Goal: Transaction & Acquisition: Purchase product/service

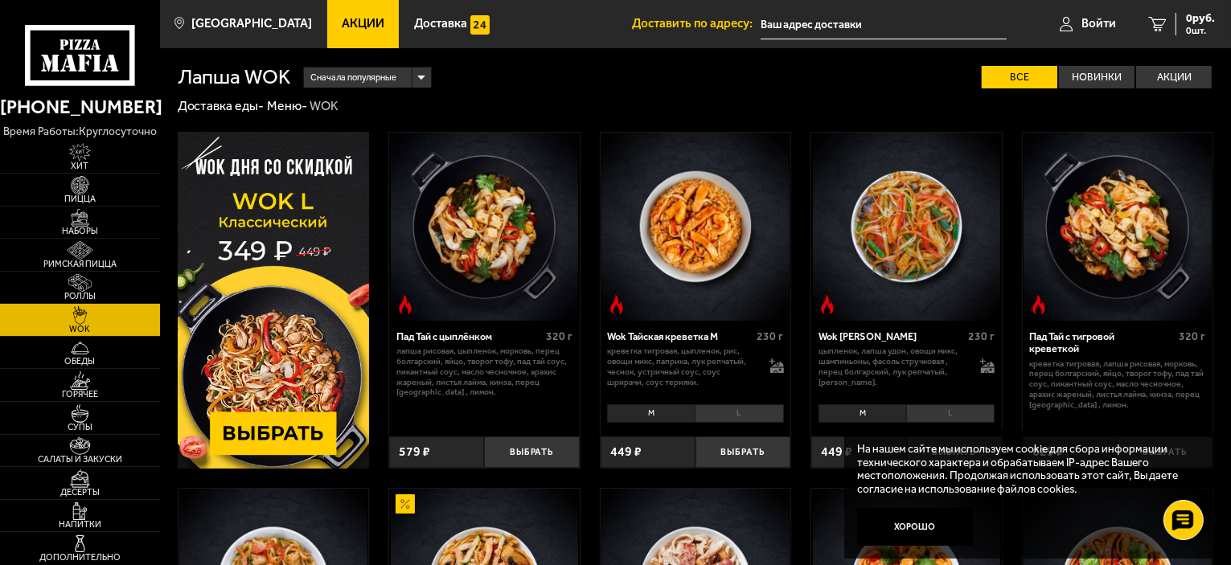
click at [834, 12] on input "text" at bounding box center [884, 25] width 246 height 30
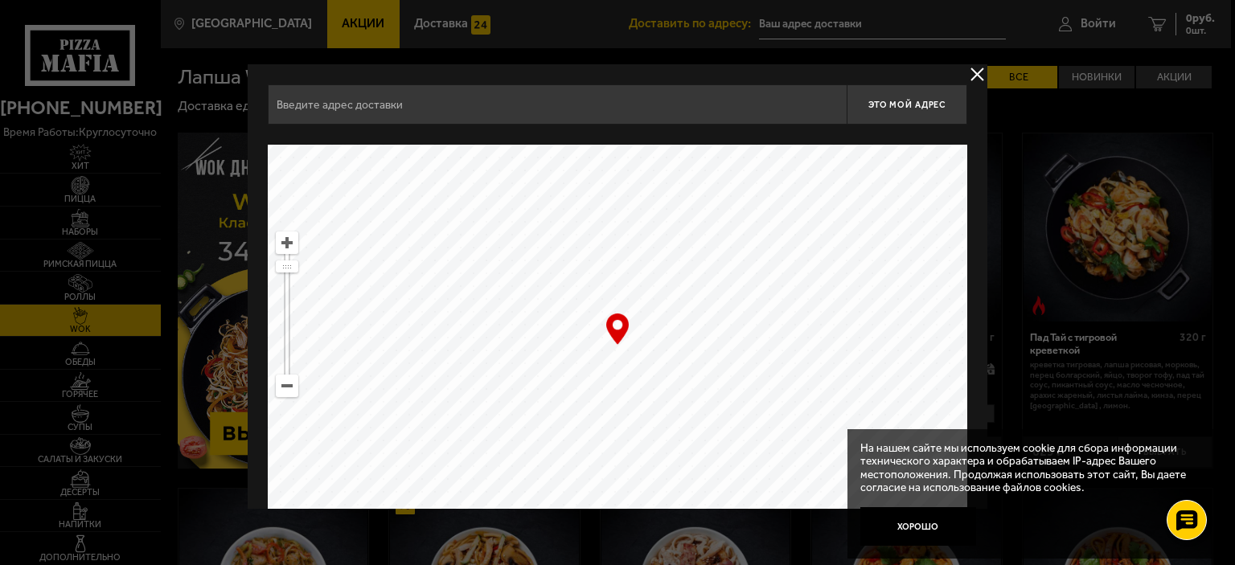
click at [834, 12] on div at bounding box center [617, 282] width 1235 height 565
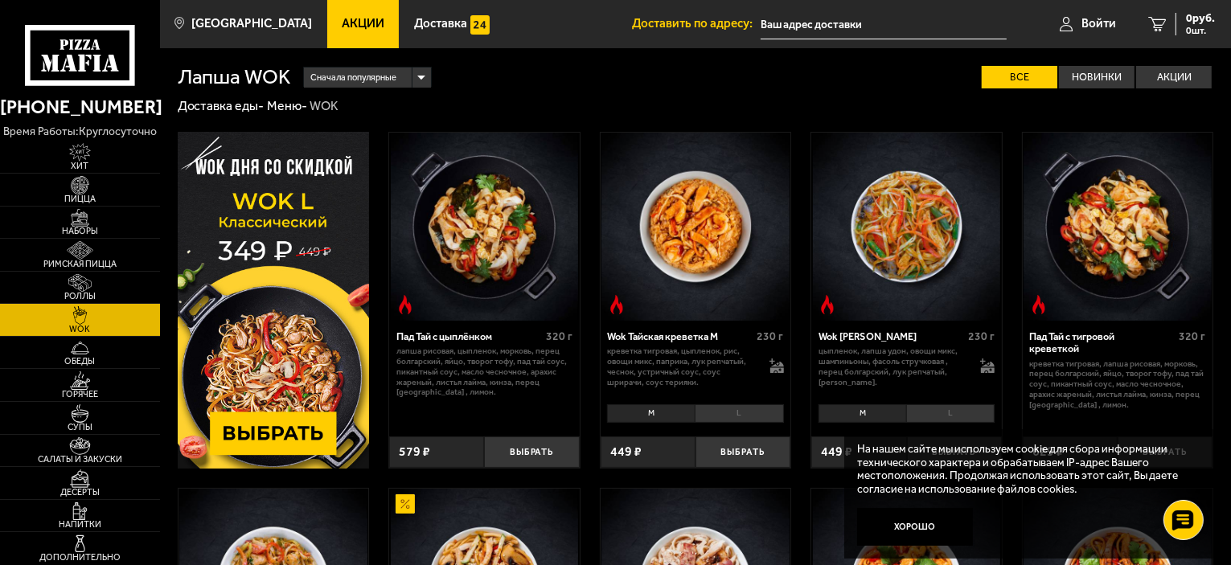
click at [830, 23] on input "text" at bounding box center [884, 25] width 246 height 30
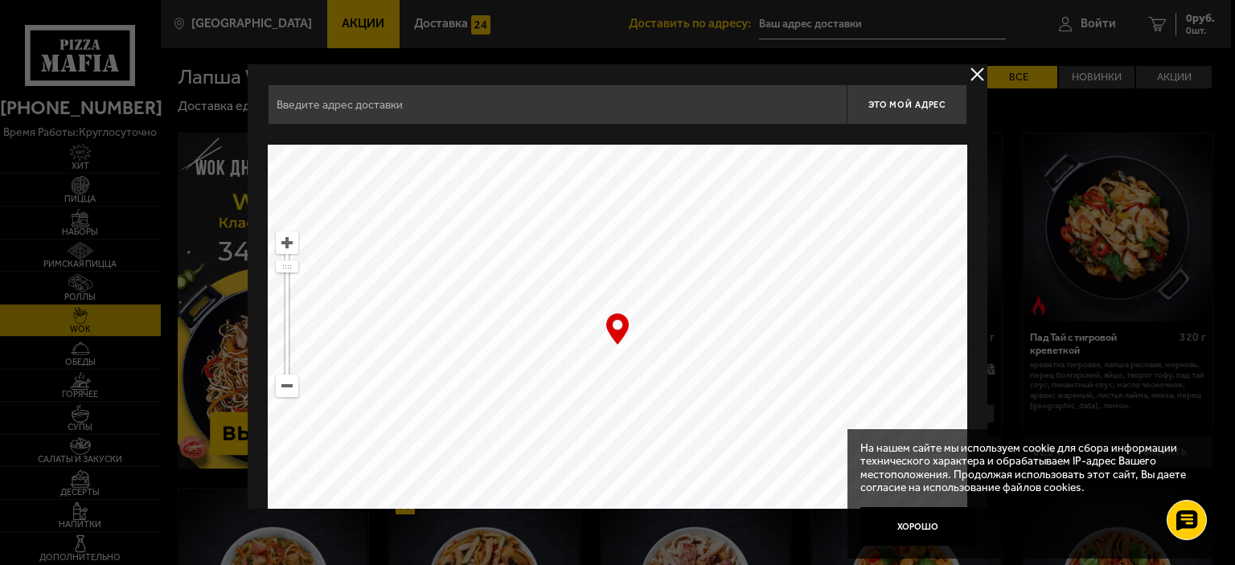
drag, startPoint x: 705, startPoint y: 314, endPoint x: 877, endPoint y: 404, distance: 194.2
click at [877, 404] on ymaps at bounding box center [618, 346] width 700 height 402
click at [569, 118] on input "text" at bounding box center [557, 104] width 579 height 40
click at [519, 108] on input "[GEOGRAPHIC_DATA], [GEOGRAPHIC_DATA]" at bounding box center [557, 104] width 579 height 40
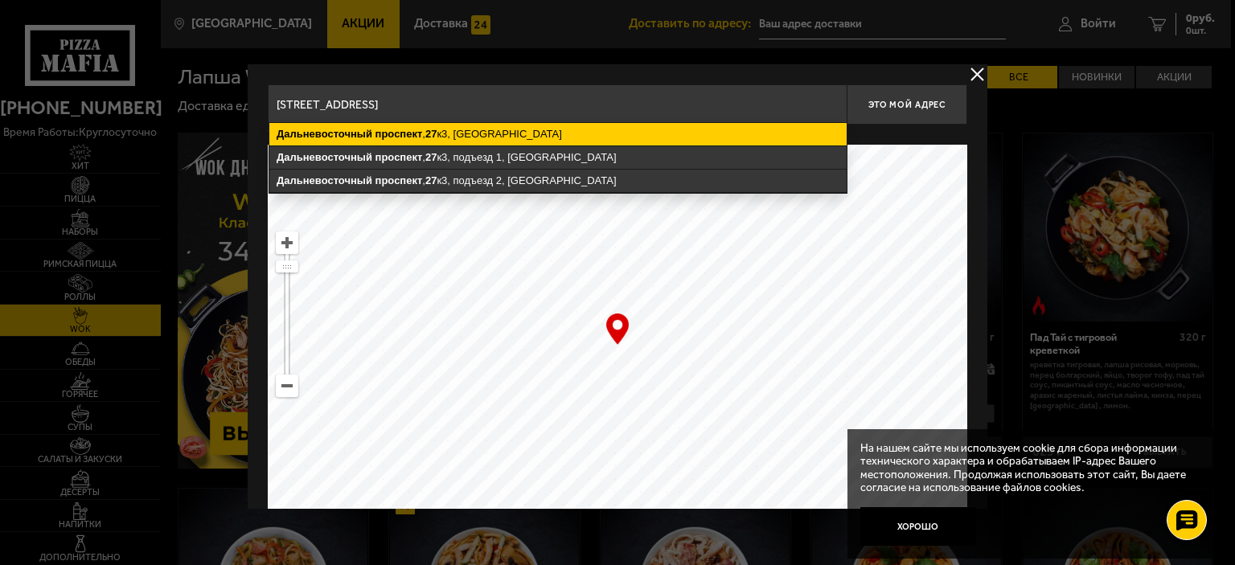
type input "[STREET_ADDRESS]"
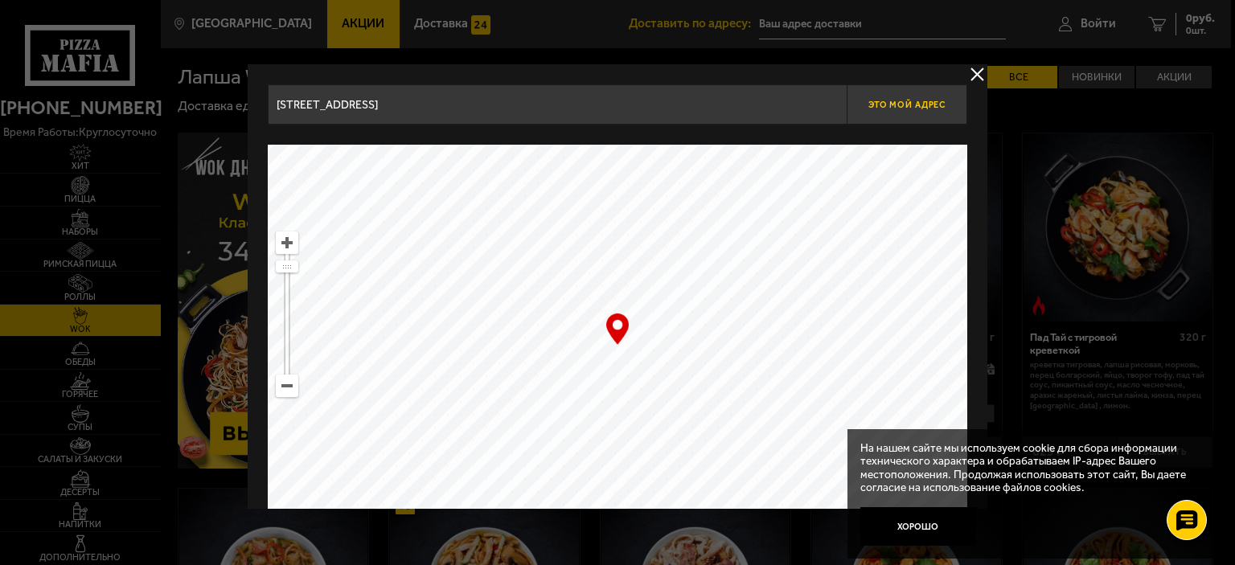
click at [897, 117] on button "Это мой адрес" at bounding box center [907, 104] width 121 height 40
type input "[STREET_ADDRESS]"
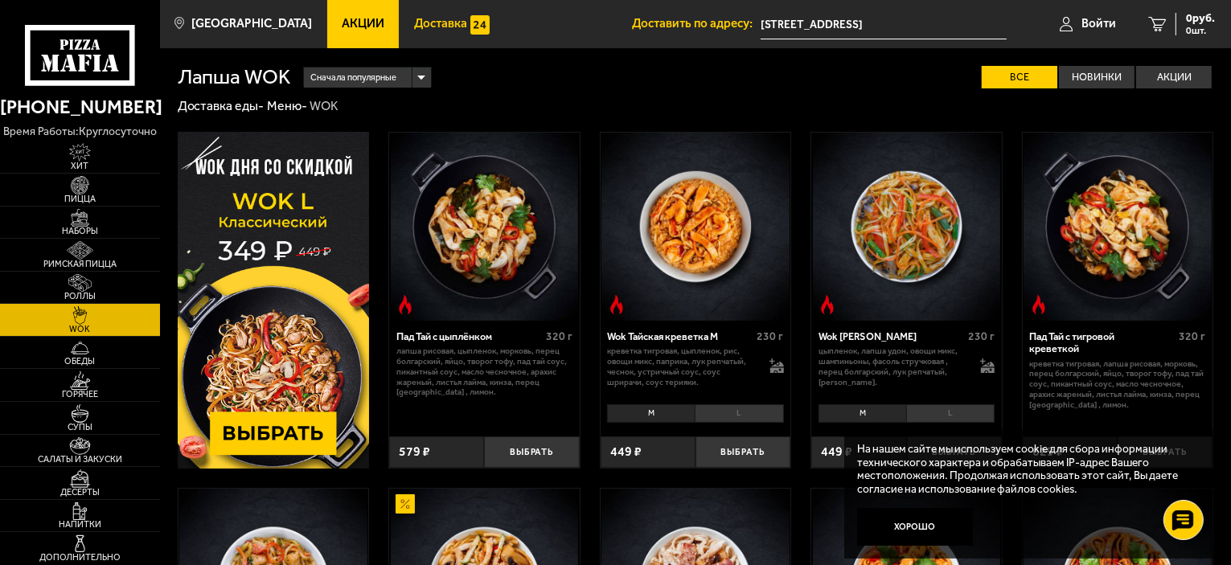
click at [418, 32] on link "Доставка" at bounding box center [451, 24] width 105 height 48
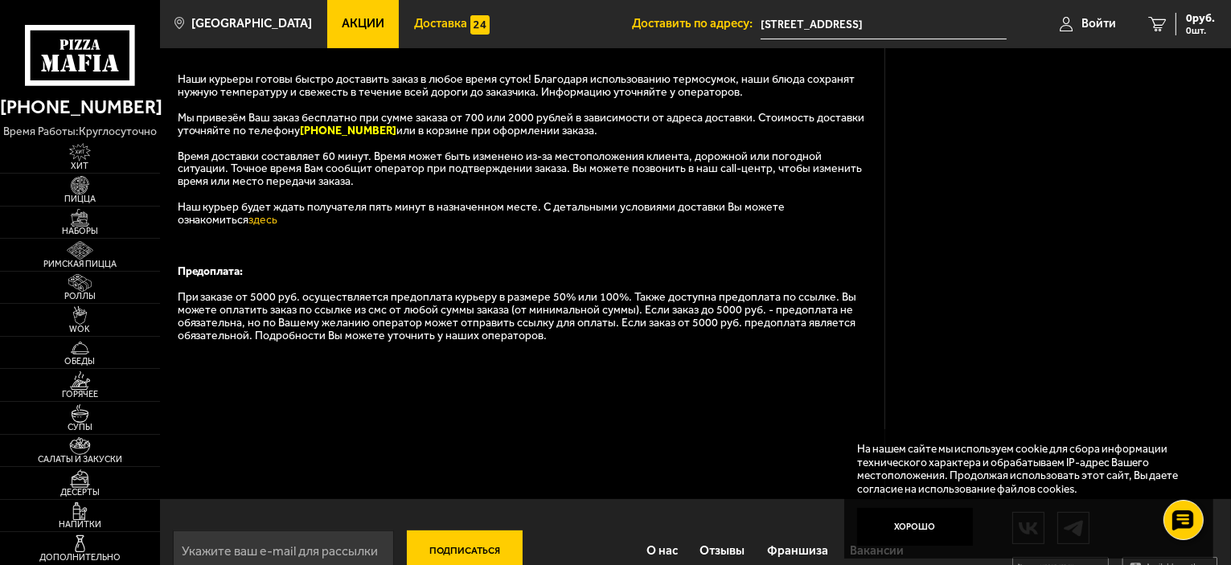
scroll to position [441, 0]
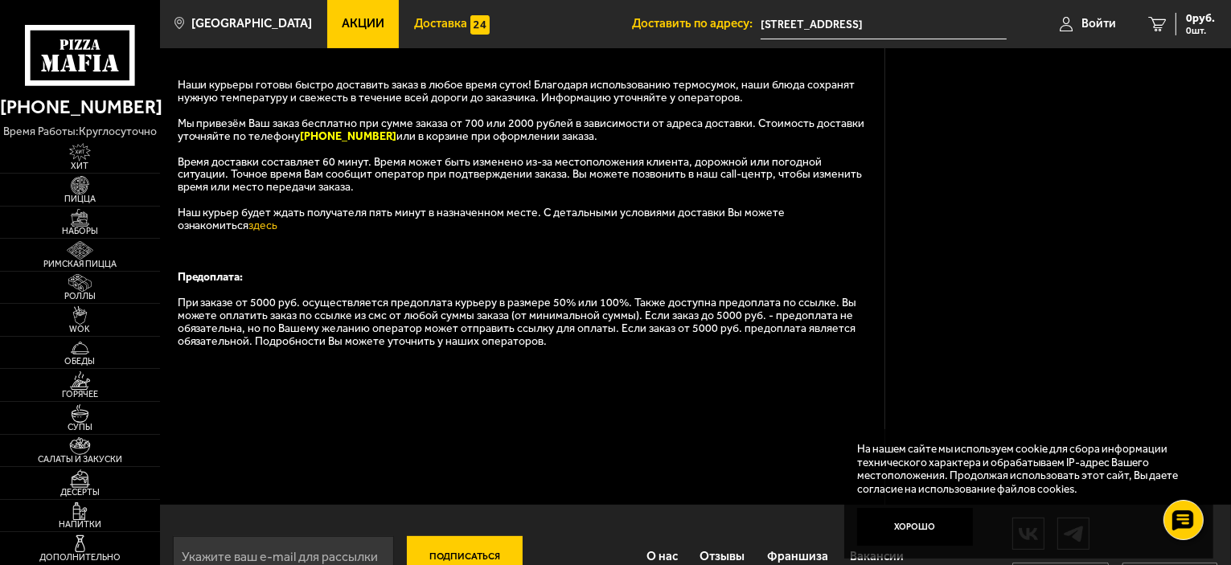
click at [480, 176] on span "Время доставки составляет 60 минут. Время может быть изменено из-за местоположе…" at bounding box center [520, 174] width 685 height 39
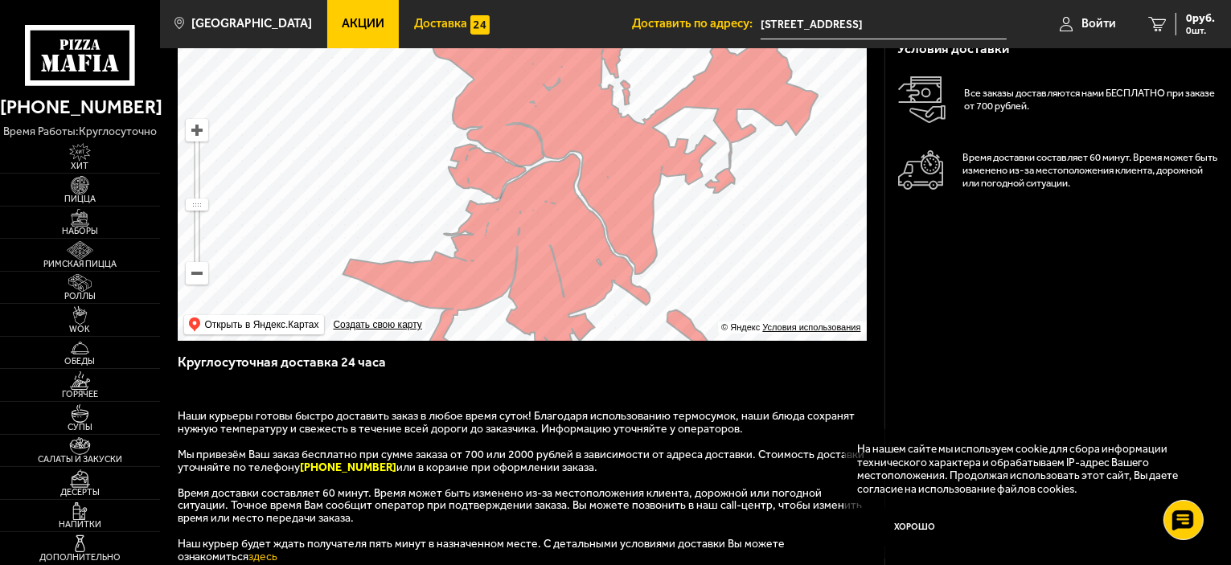
scroll to position [0, 0]
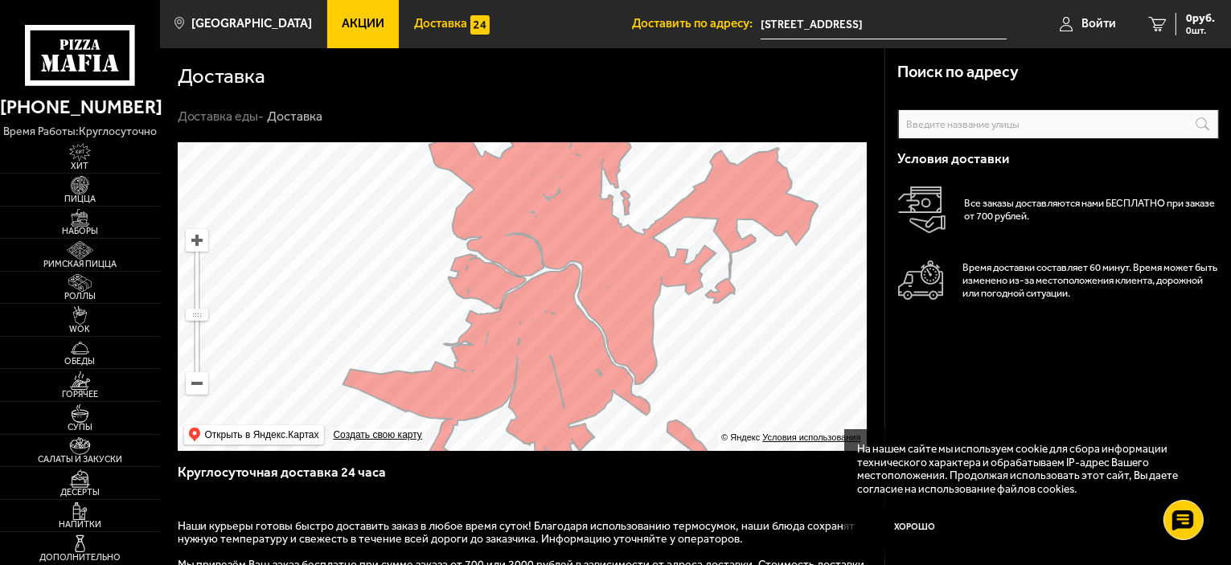
click at [346, 27] on span "Акции" at bounding box center [363, 24] width 43 height 12
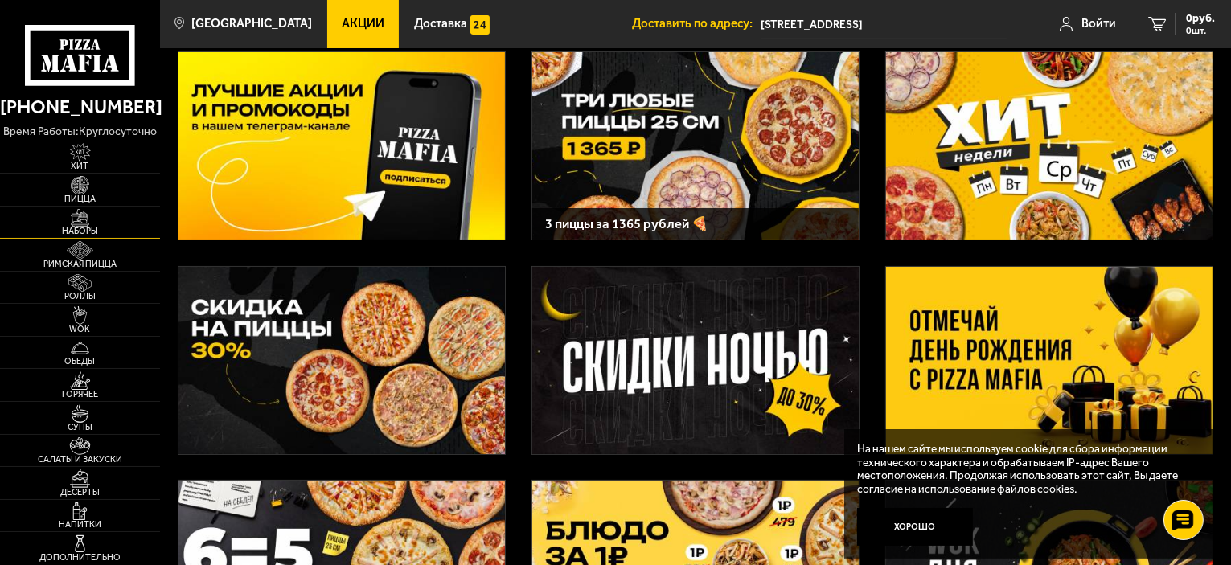
scroll to position [77, 0]
